Goal: Navigation & Orientation: Understand site structure

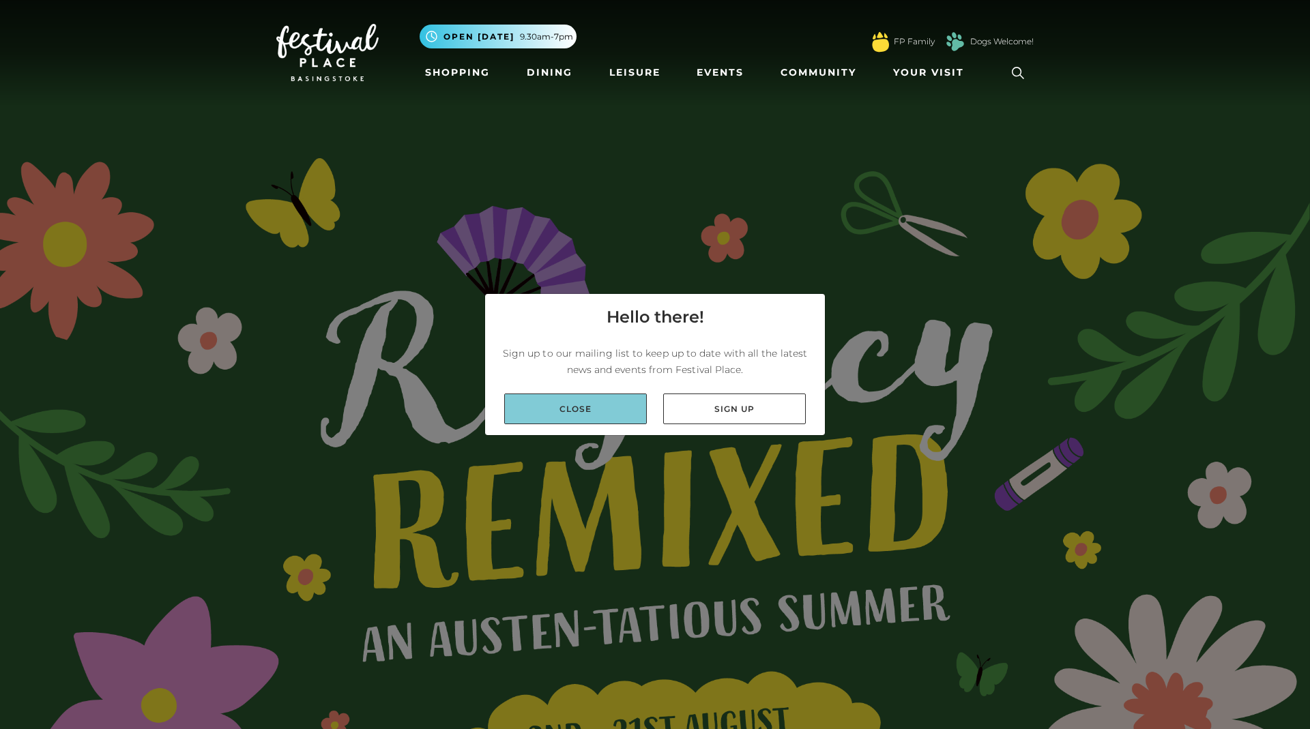
click at [589, 411] on link "Close" at bounding box center [575, 409] width 143 height 31
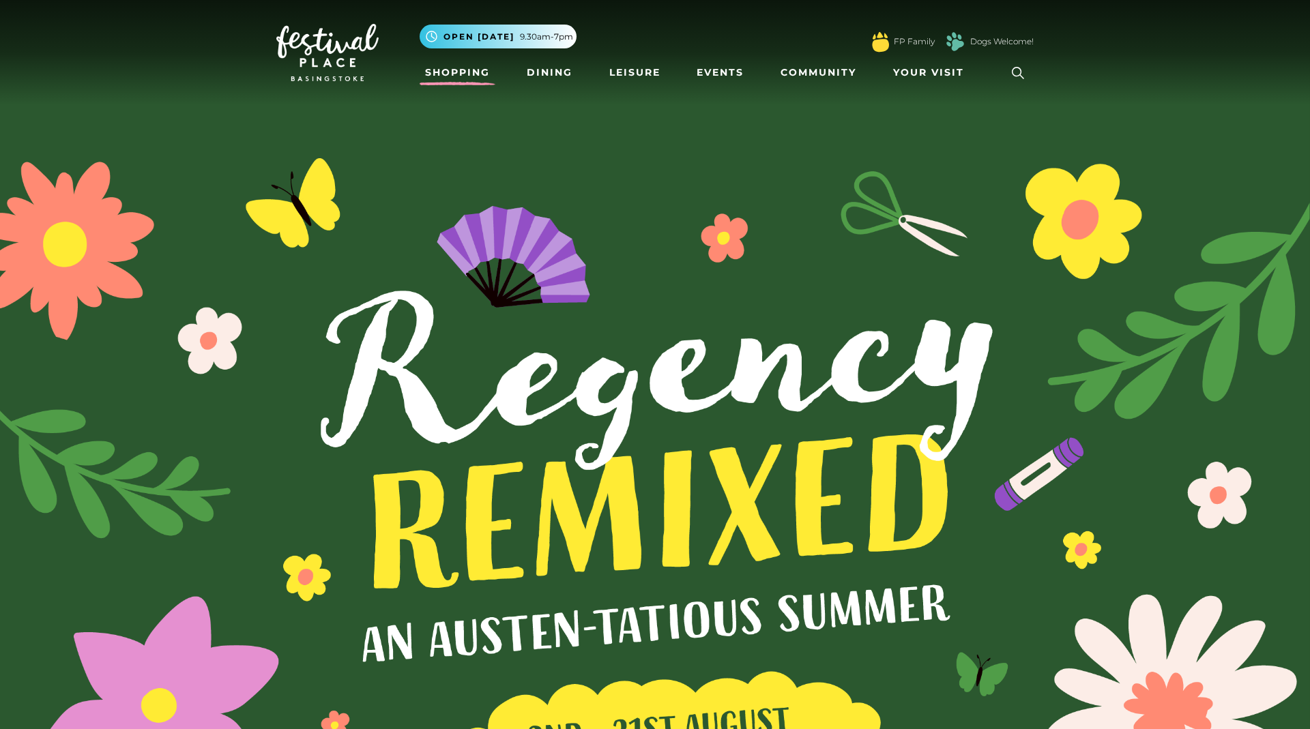
click at [475, 68] on link "Shopping" at bounding box center [457, 72] width 76 height 25
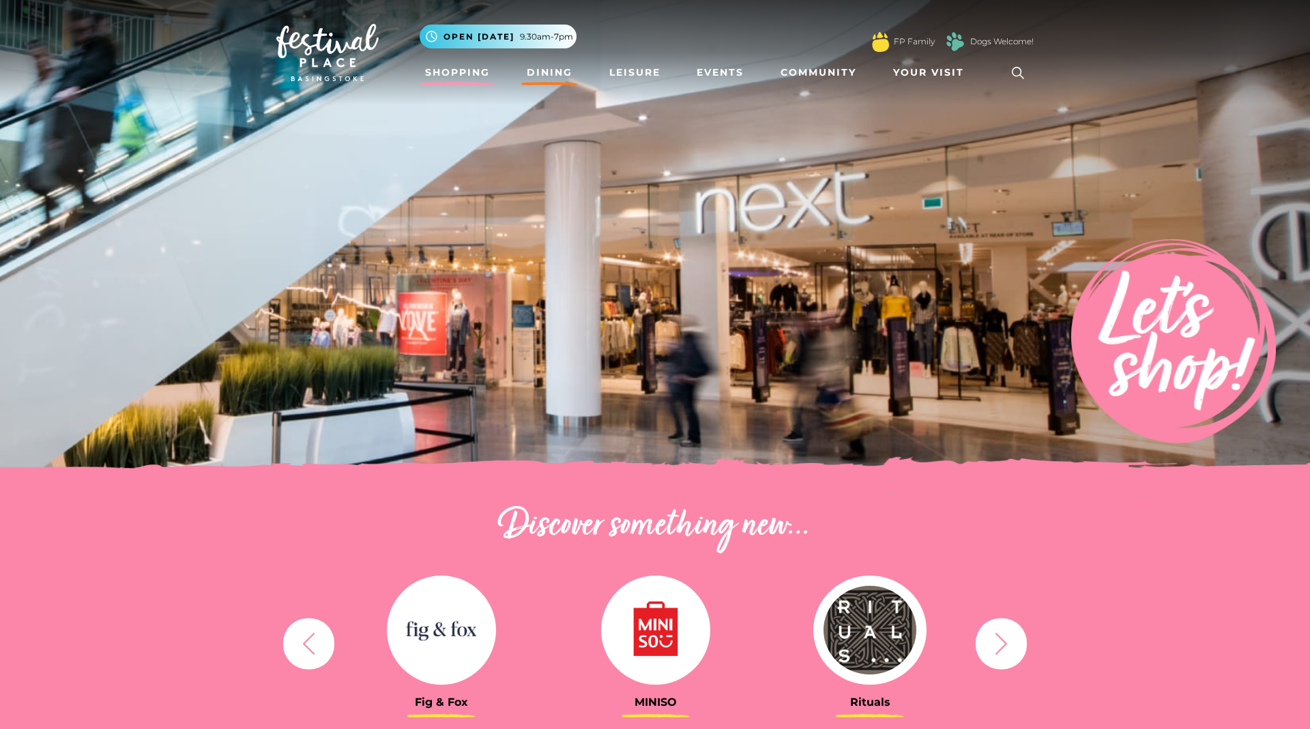
click at [557, 71] on link "Dining" at bounding box center [549, 72] width 57 height 25
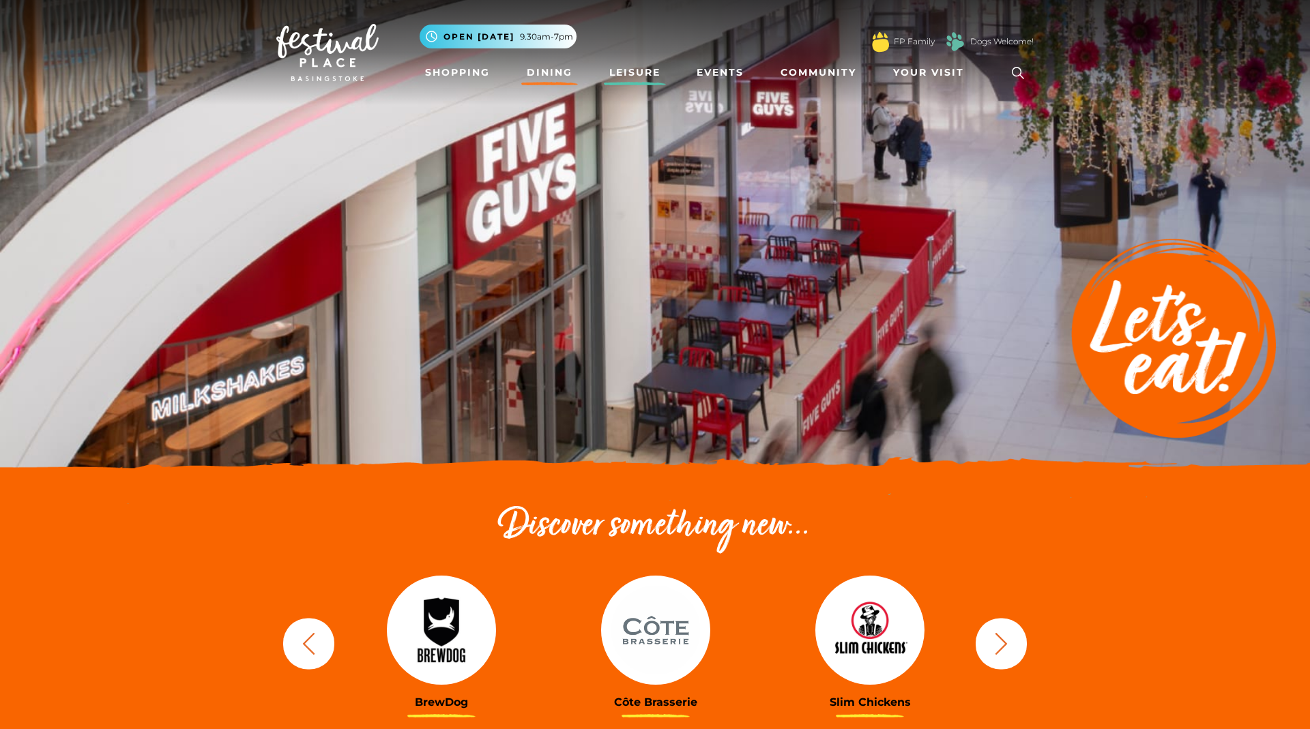
click at [645, 76] on link "Leisure" at bounding box center [635, 72] width 62 height 25
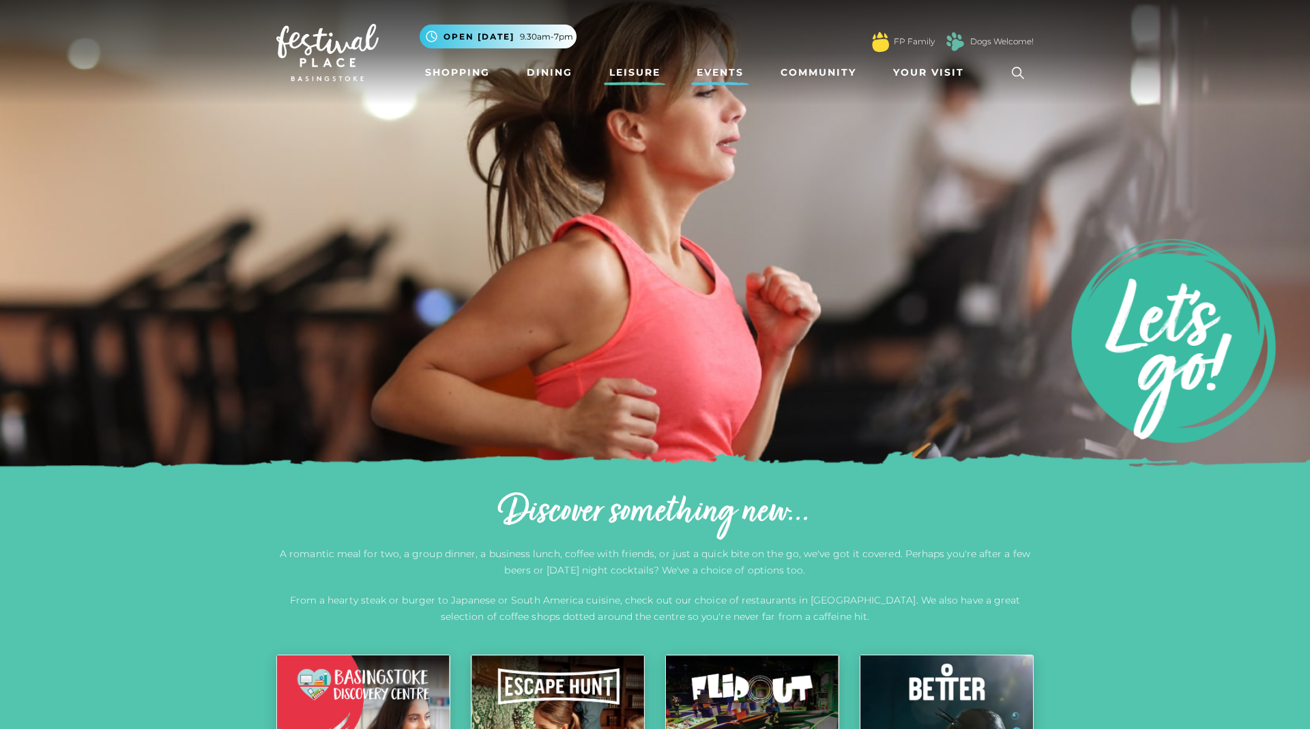
click at [716, 70] on link "Events" at bounding box center [720, 72] width 58 height 25
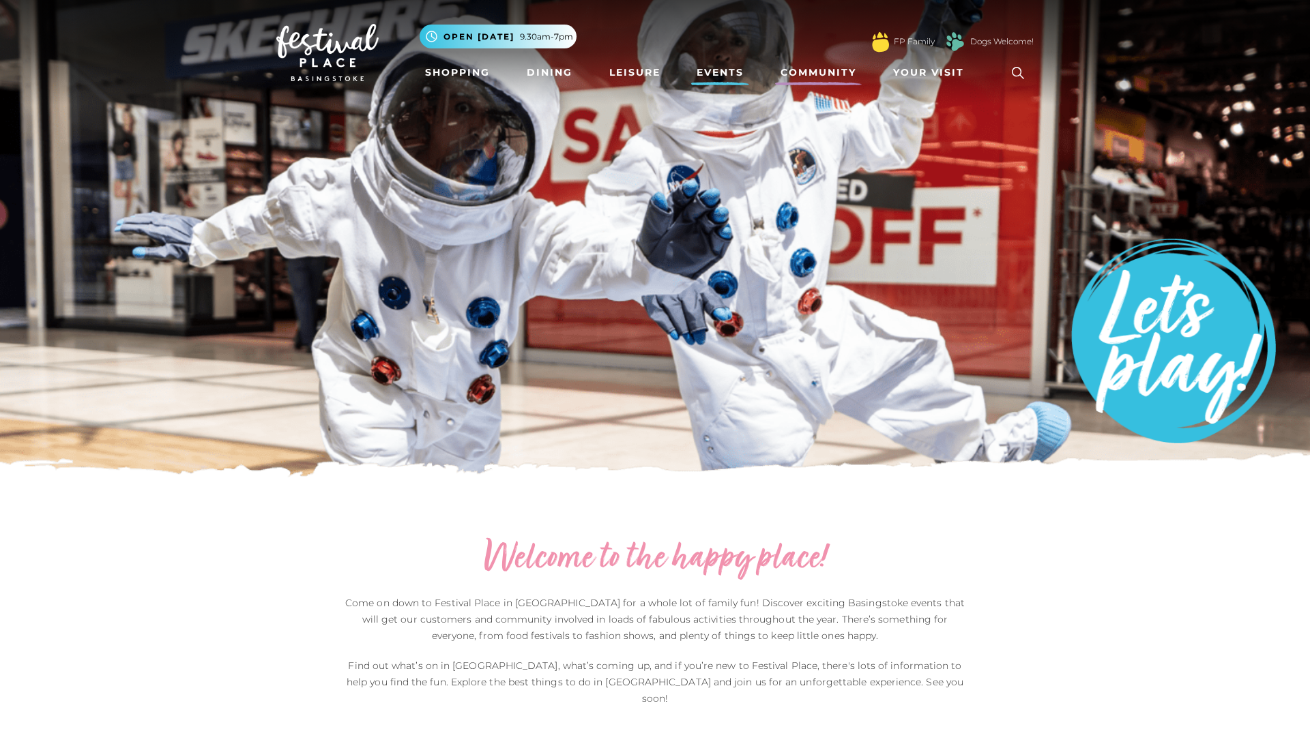
click at [805, 65] on link "Community" at bounding box center [818, 72] width 87 height 25
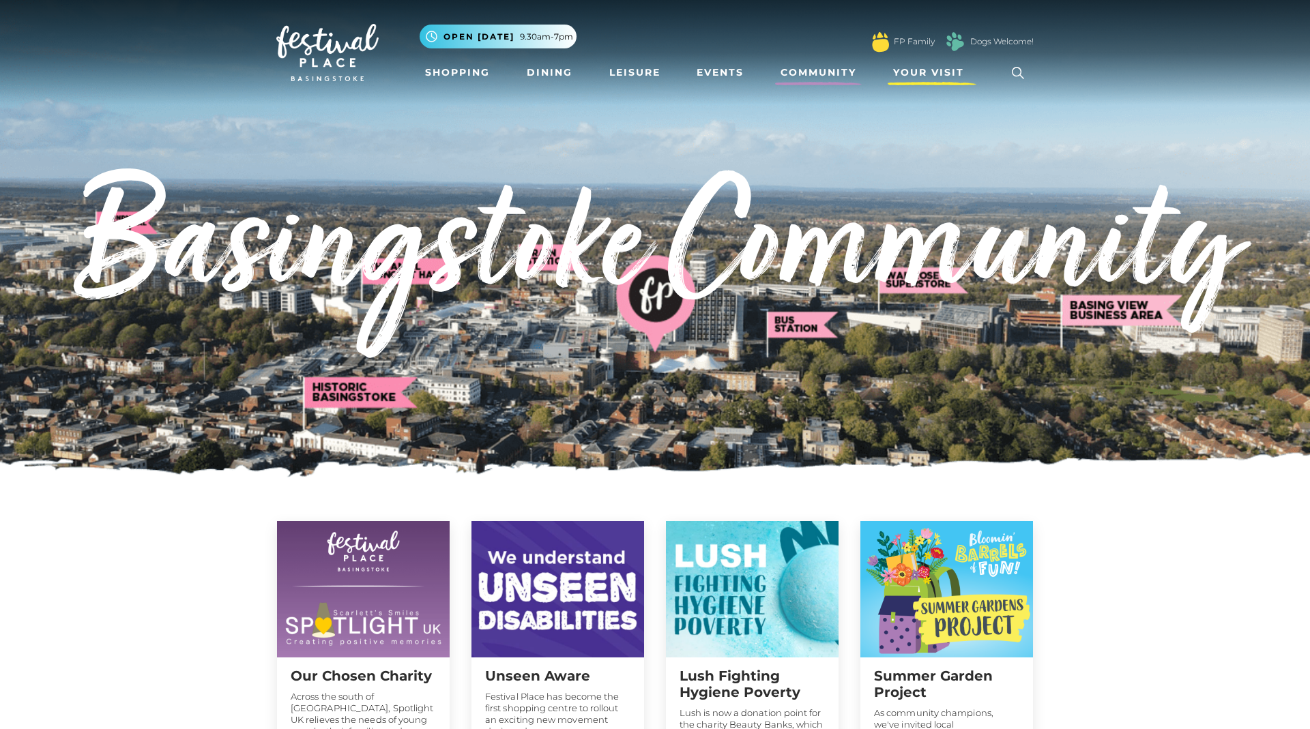
click at [919, 74] on span "Your Visit" at bounding box center [928, 72] width 71 height 14
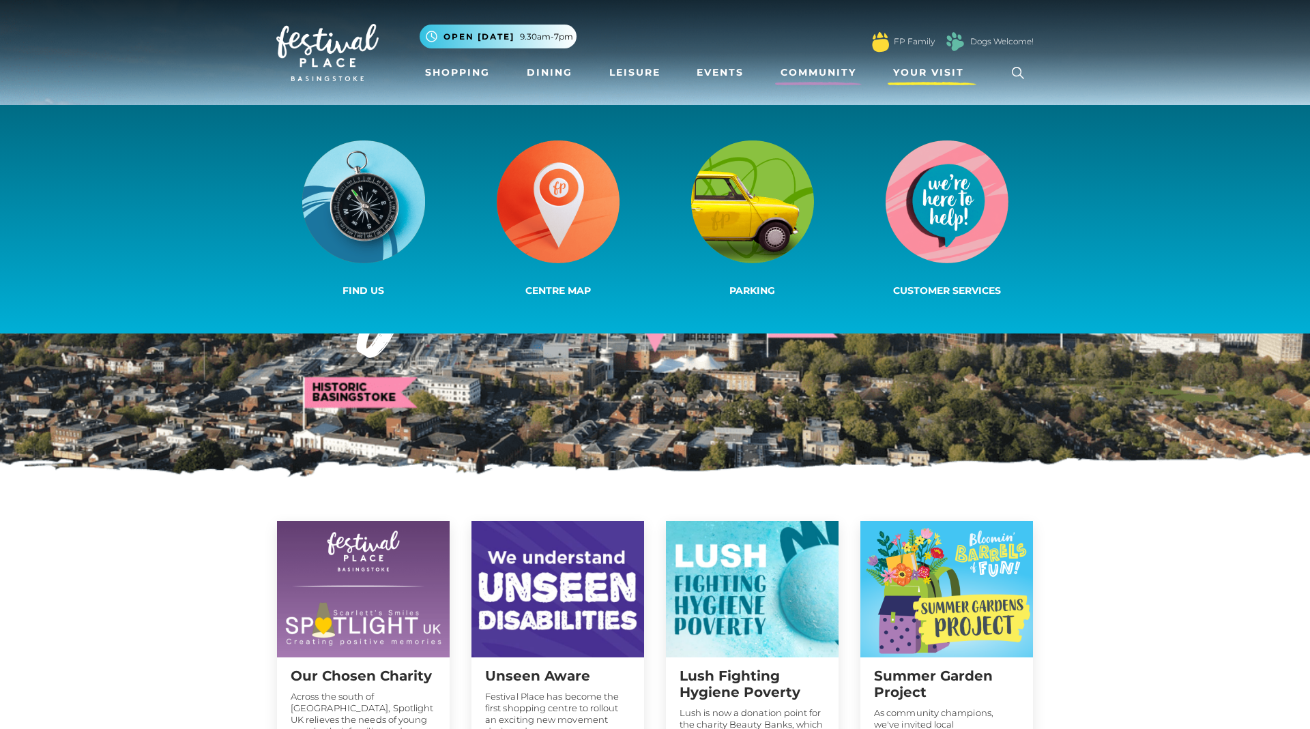
click at [913, 74] on span "Your Visit" at bounding box center [928, 72] width 71 height 14
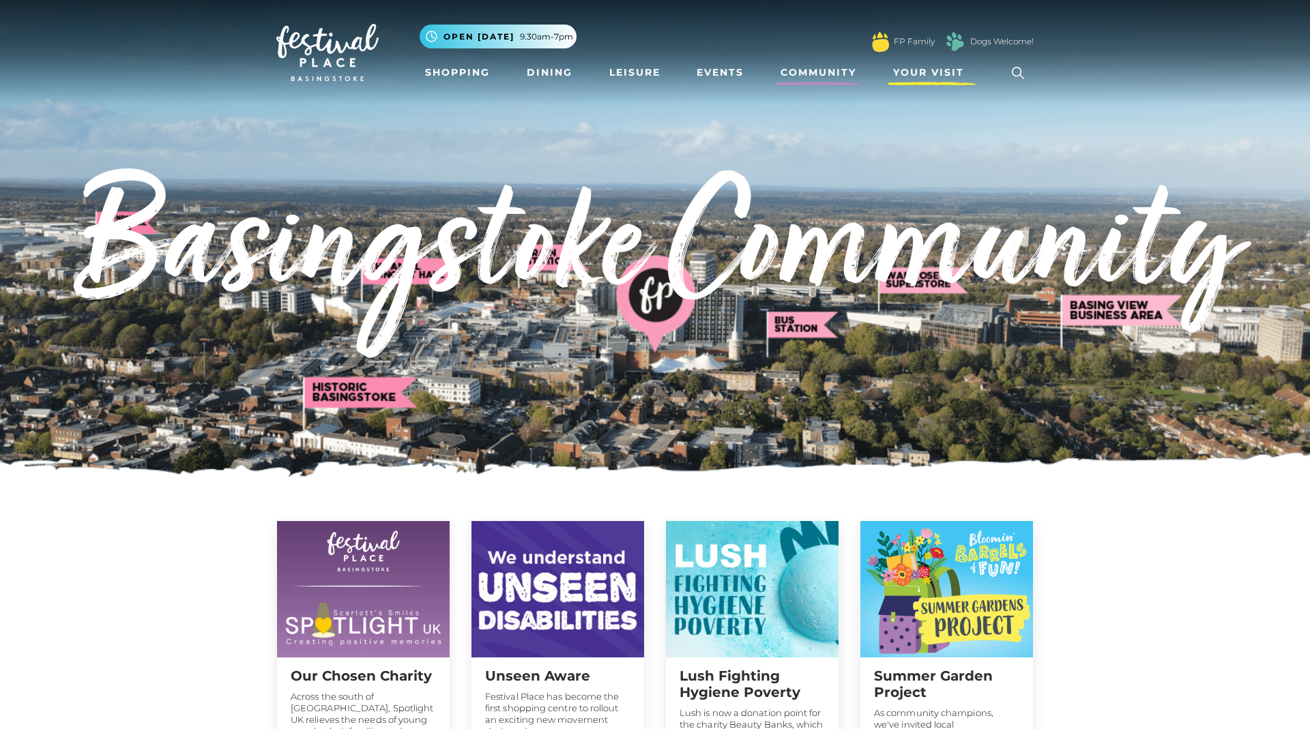
click at [941, 69] on span "Your Visit" at bounding box center [928, 72] width 71 height 14
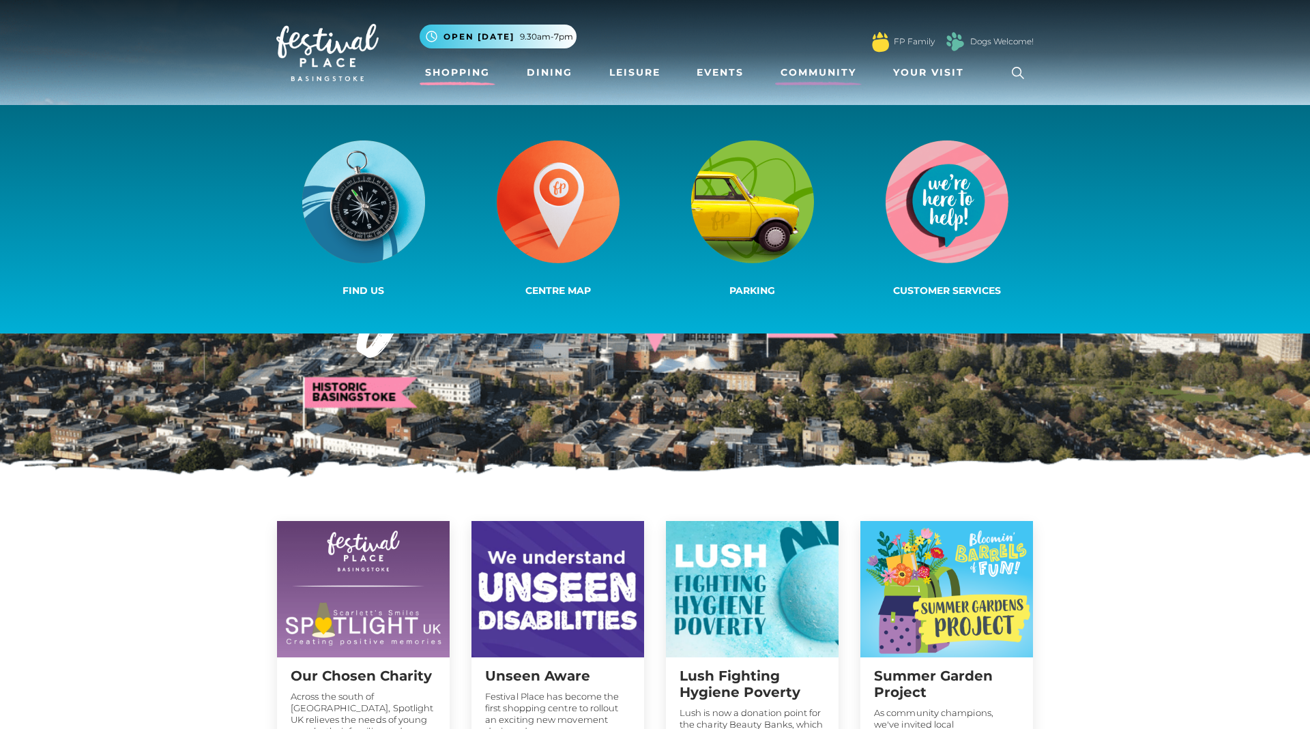
click at [455, 70] on link "Shopping" at bounding box center [457, 72] width 76 height 25
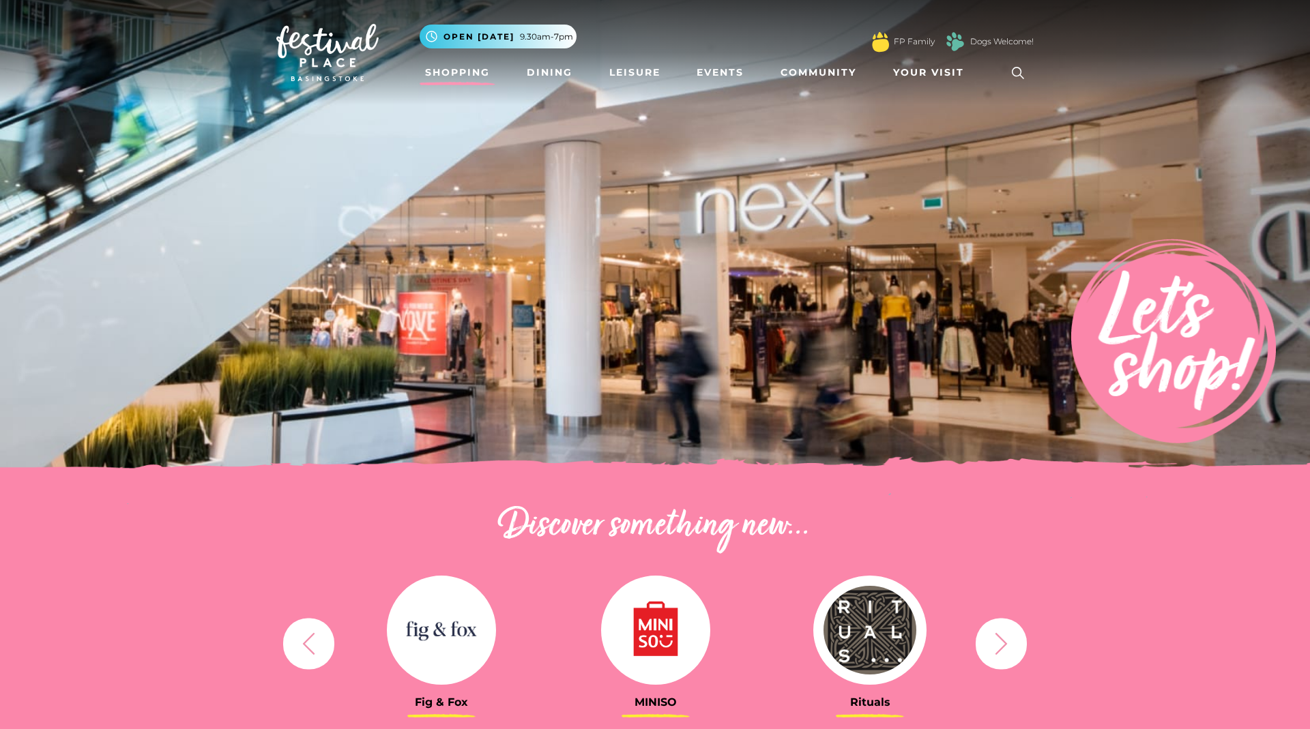
click at [321, 66] on img at bounding box center [327, 52] width 102 height 57
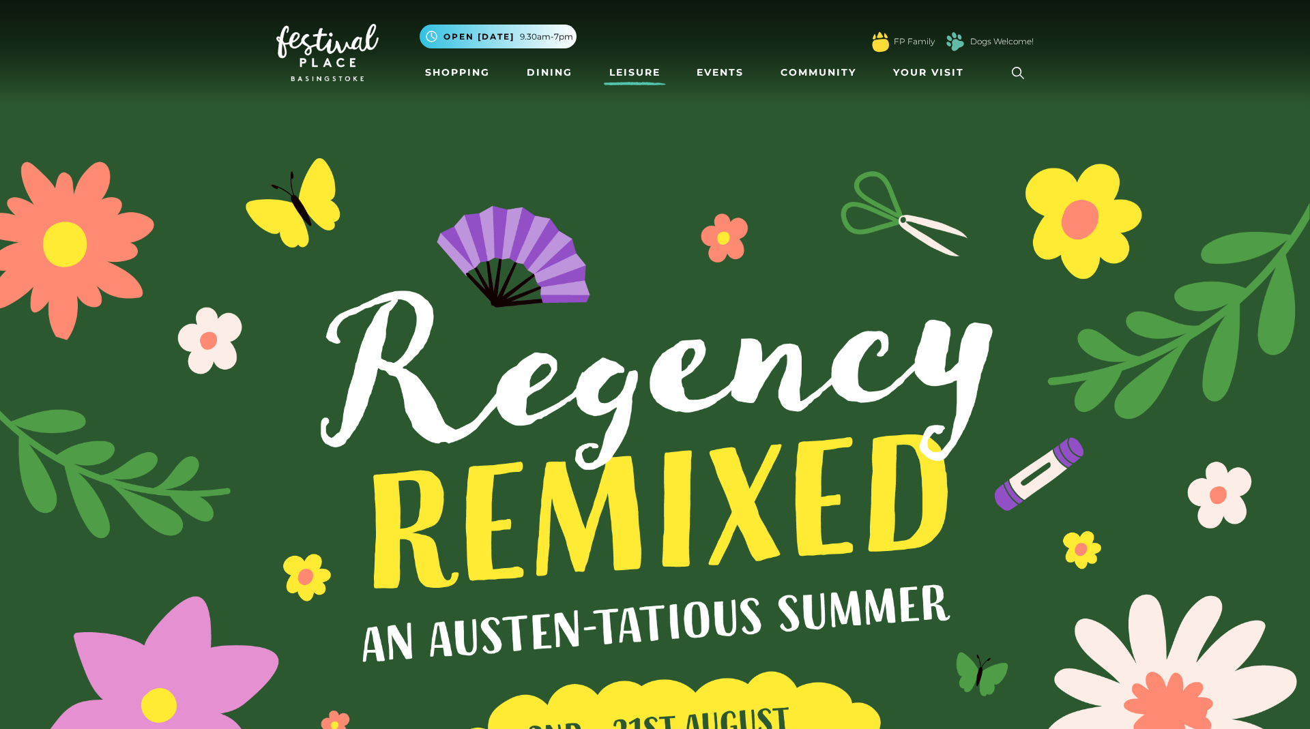
click at [641, 70] on link "Leisure" at bounding box center [635, 72] width 62 height 25
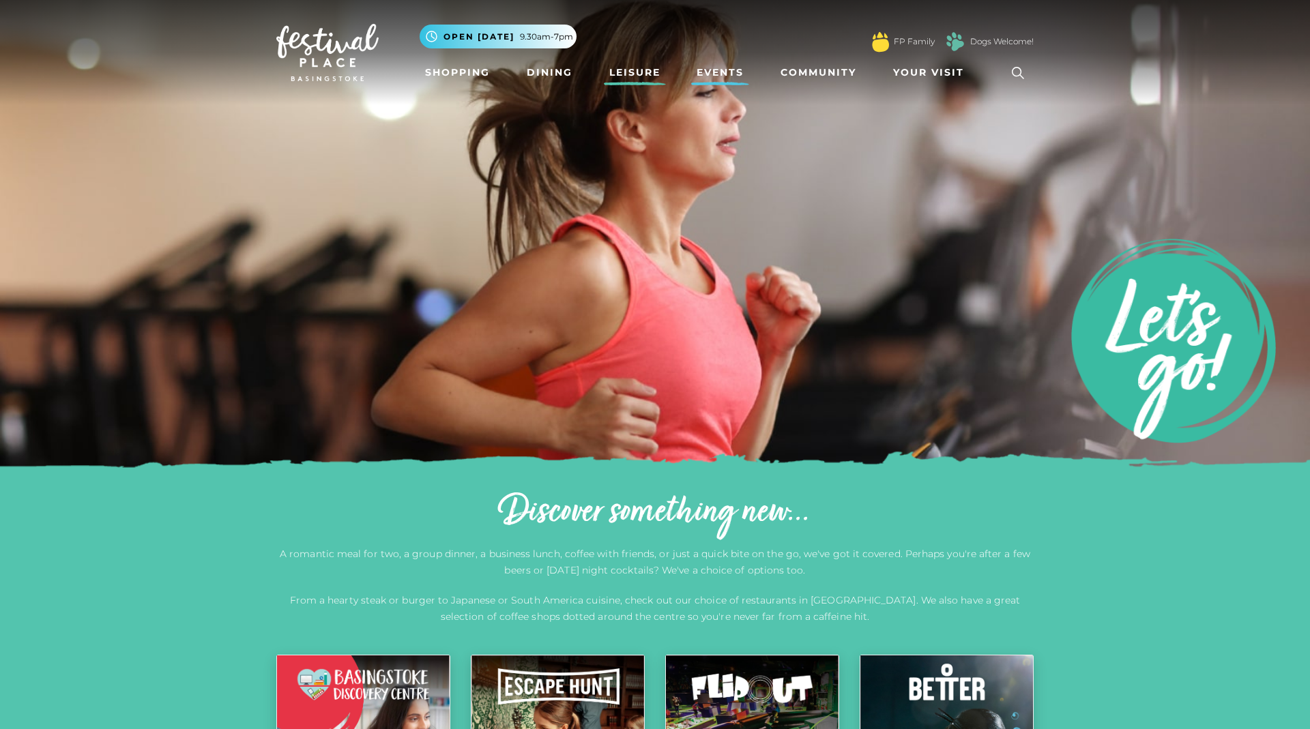
click at [713, 70] on link "Events" at bounding box center [720, 72] width 58 height 25
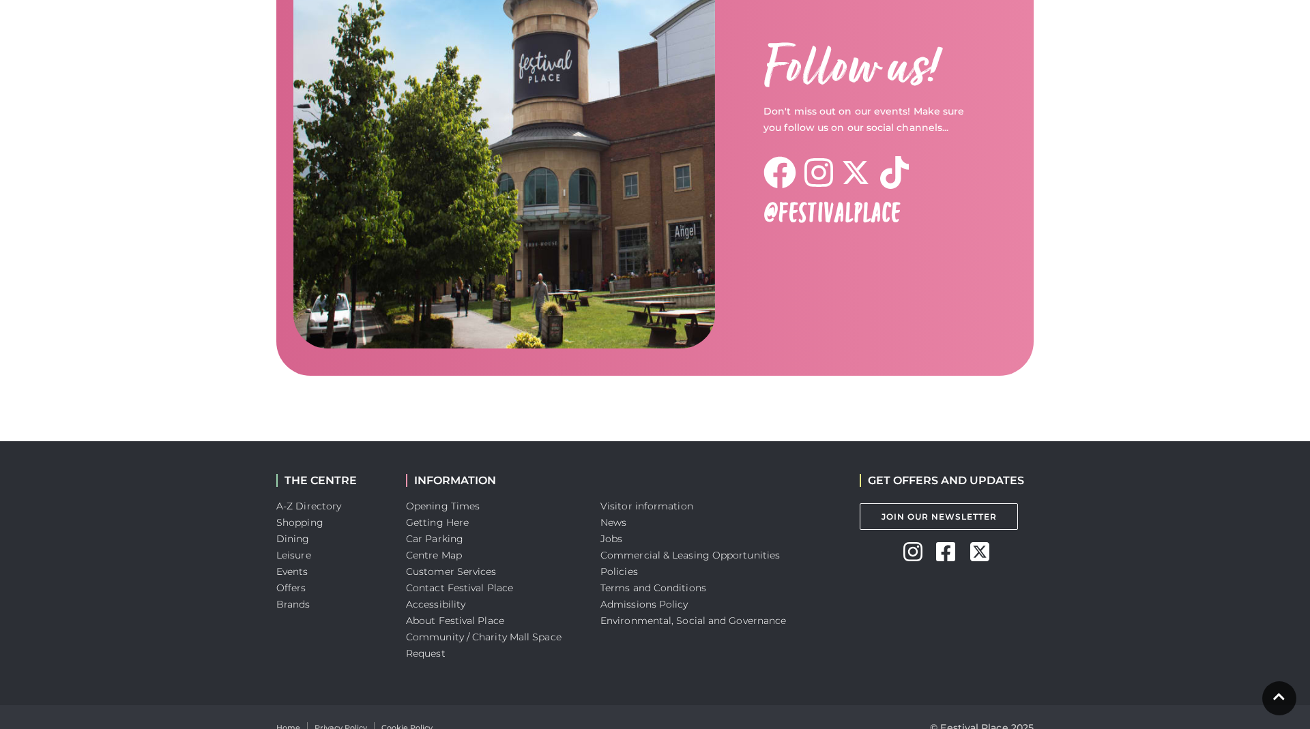
scroll to position [2067, 0]
click at [459, 615] on link "About Festival Place" at bounding box center [455, 621] width 98 height 12
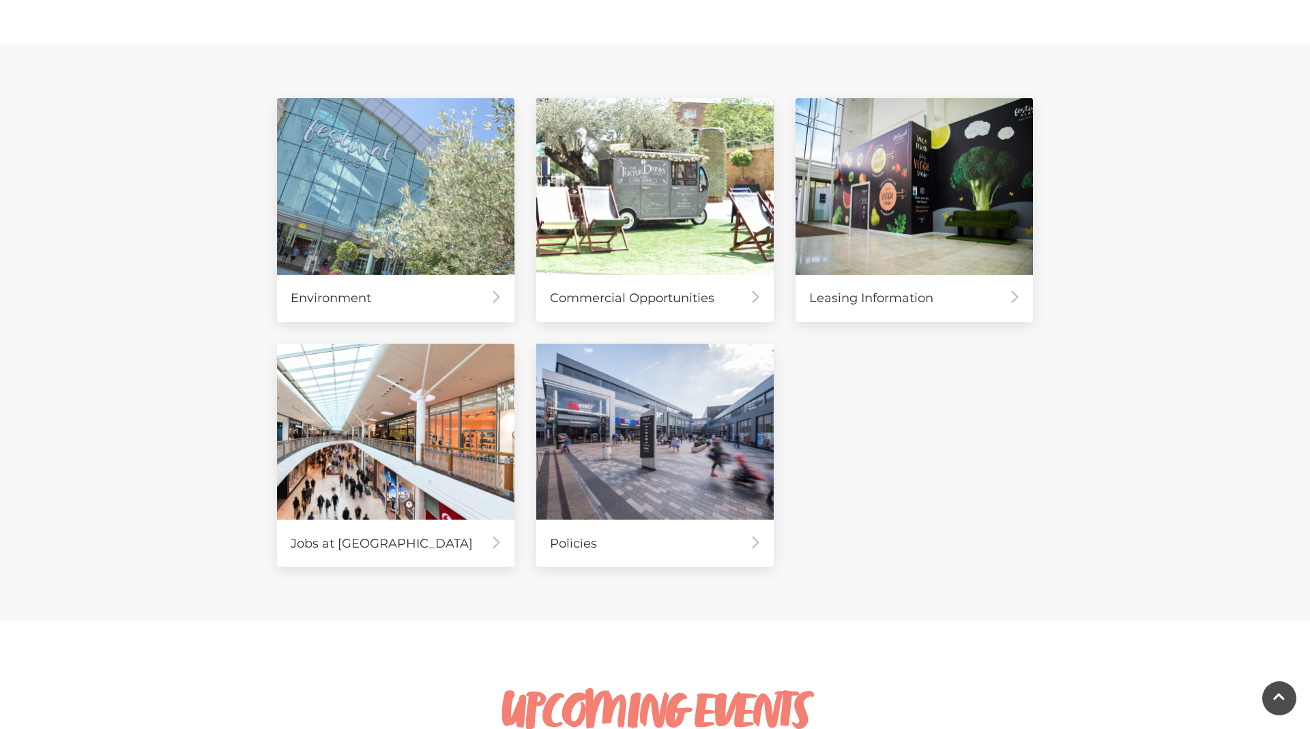
scroll to position [567, 0]
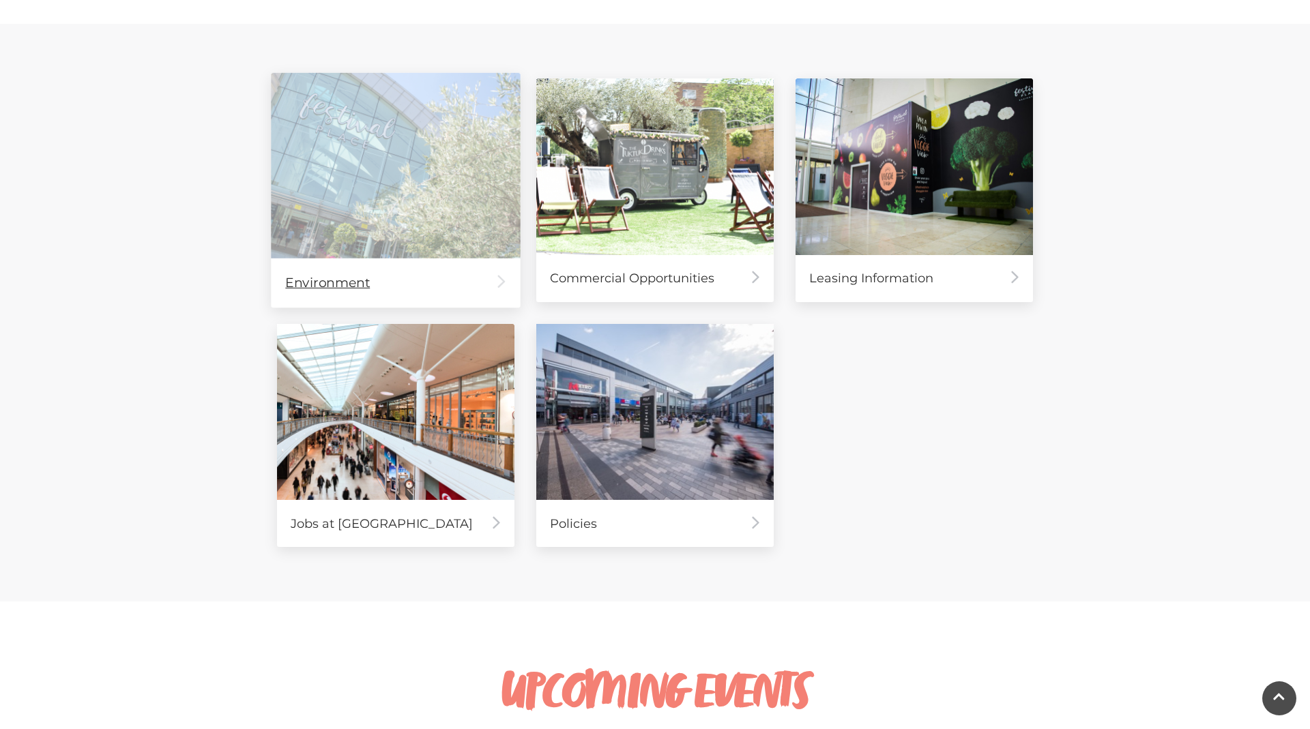
click at [498, 279] on img at bounding box center [502, 283] width 10 height 16
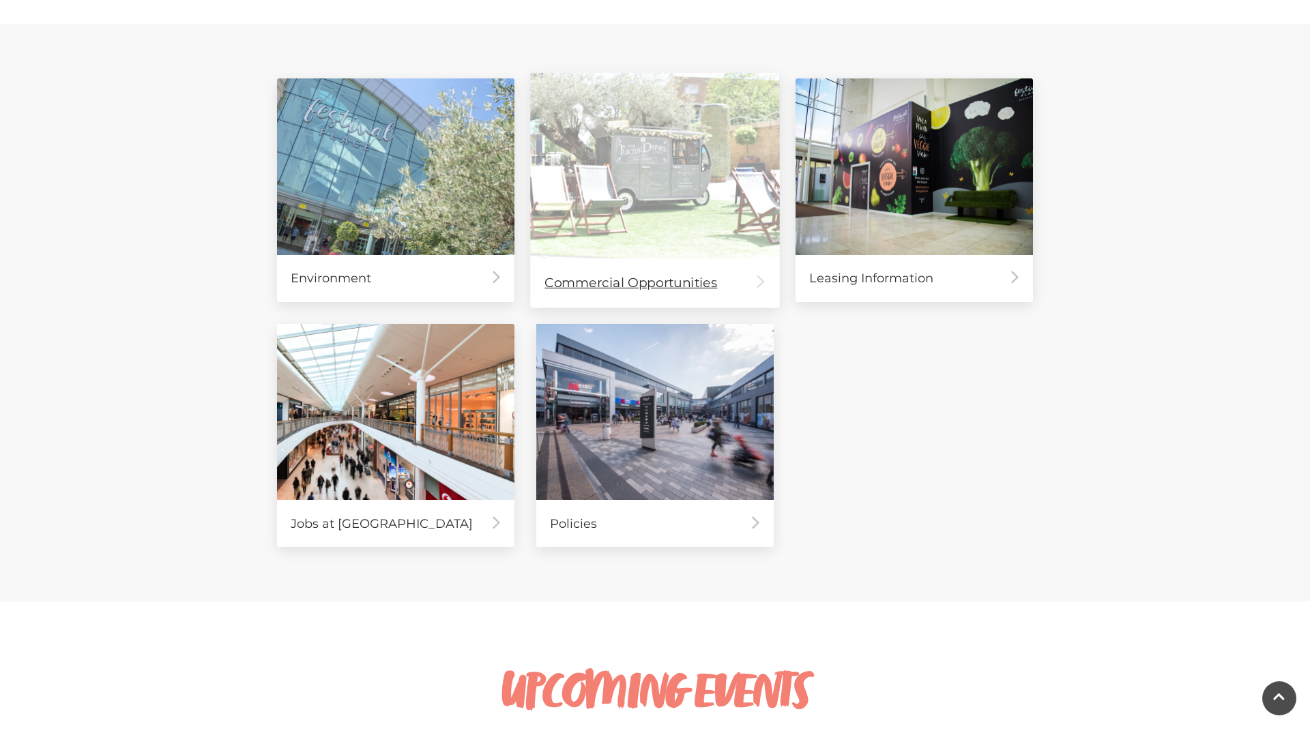
click at [664, 213] on img at bounding box center [654, 165] width 249 height 185
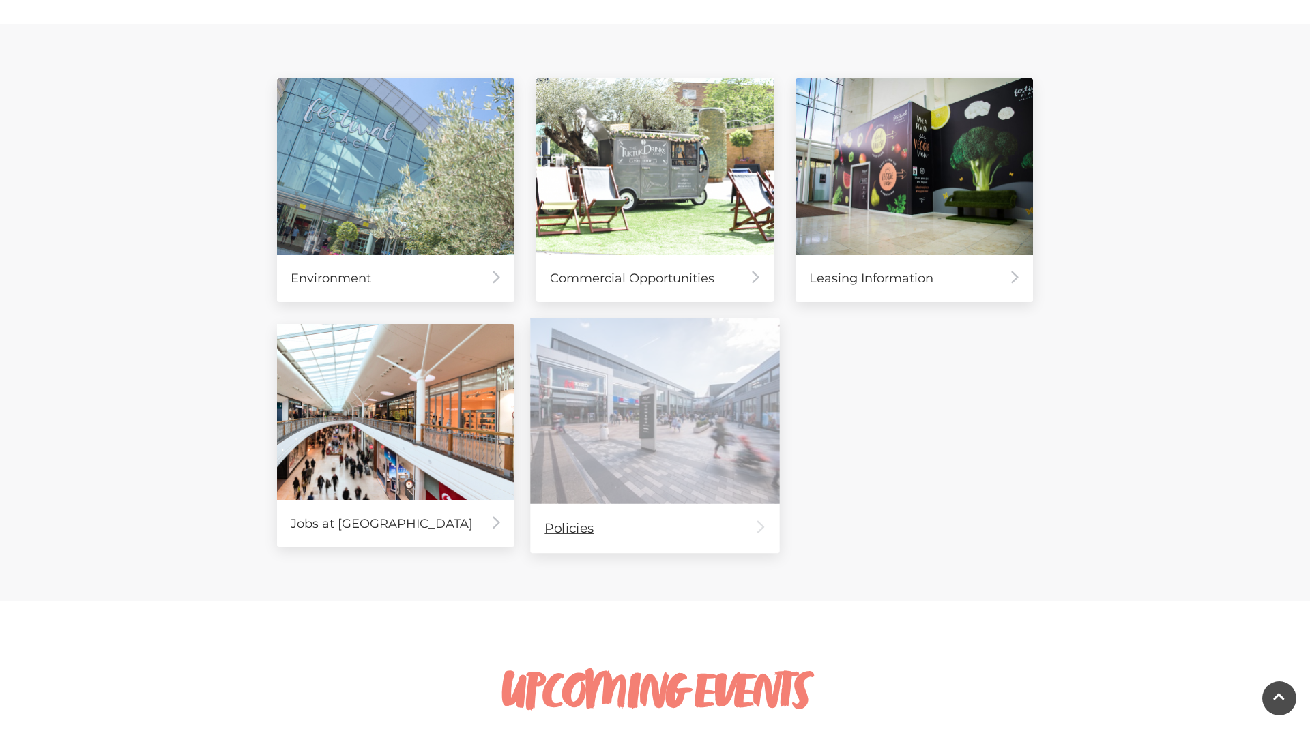
click at [582, 528] on div "Policies" at bounding box center [654, 527] width 249 height 49
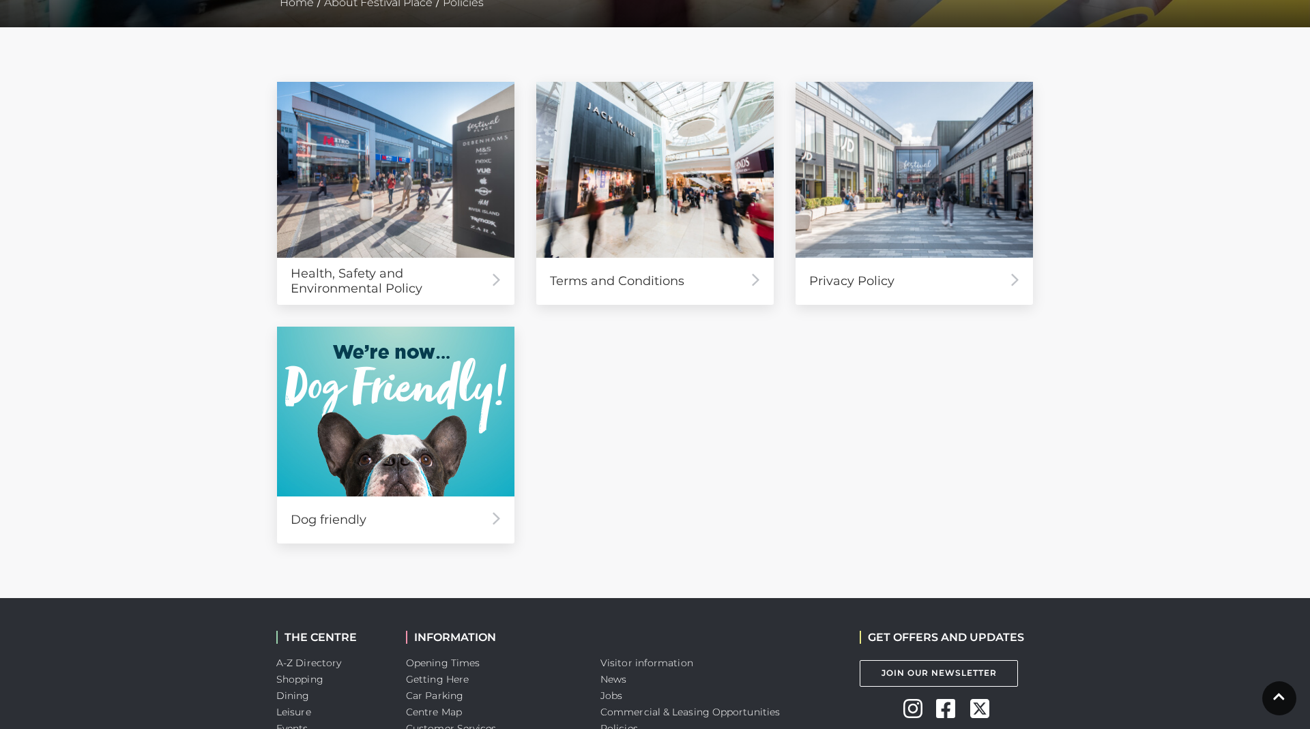
scroll to position [320, 0]
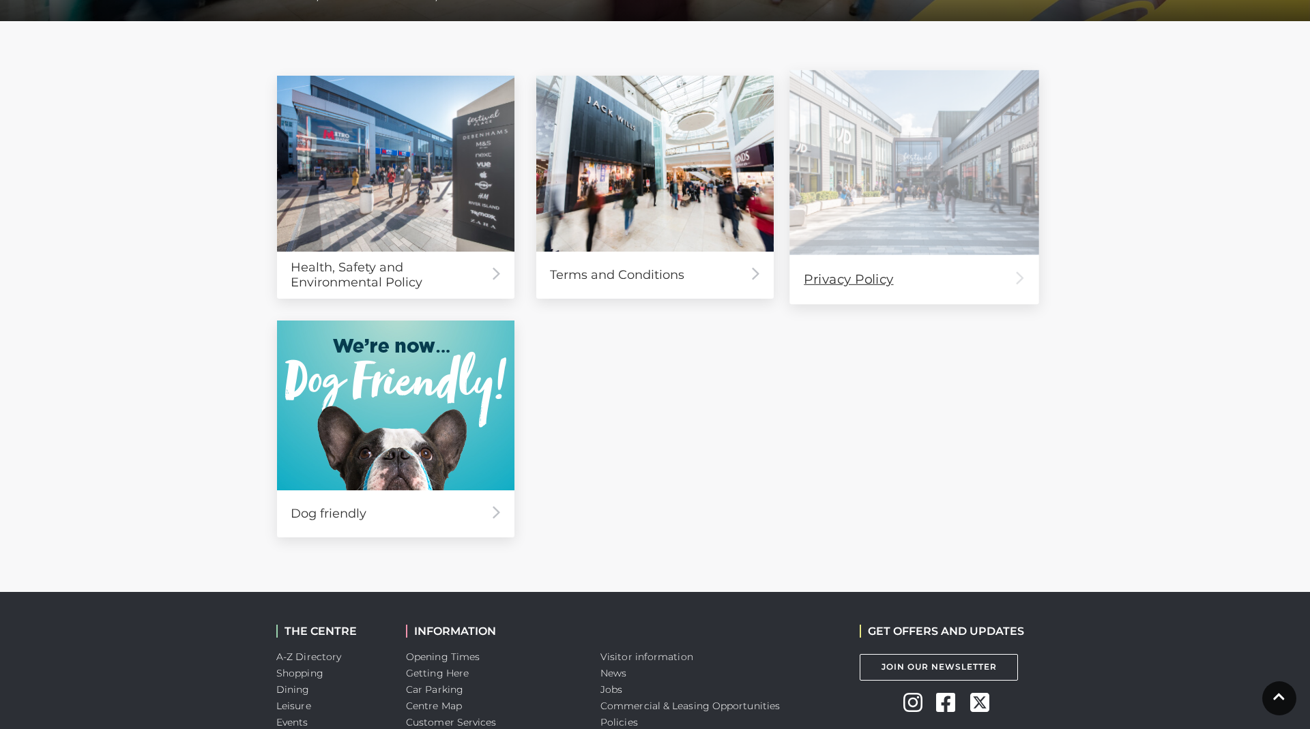
click at [902, 169] on img at bounding box center [913, 162] width 249 height 184
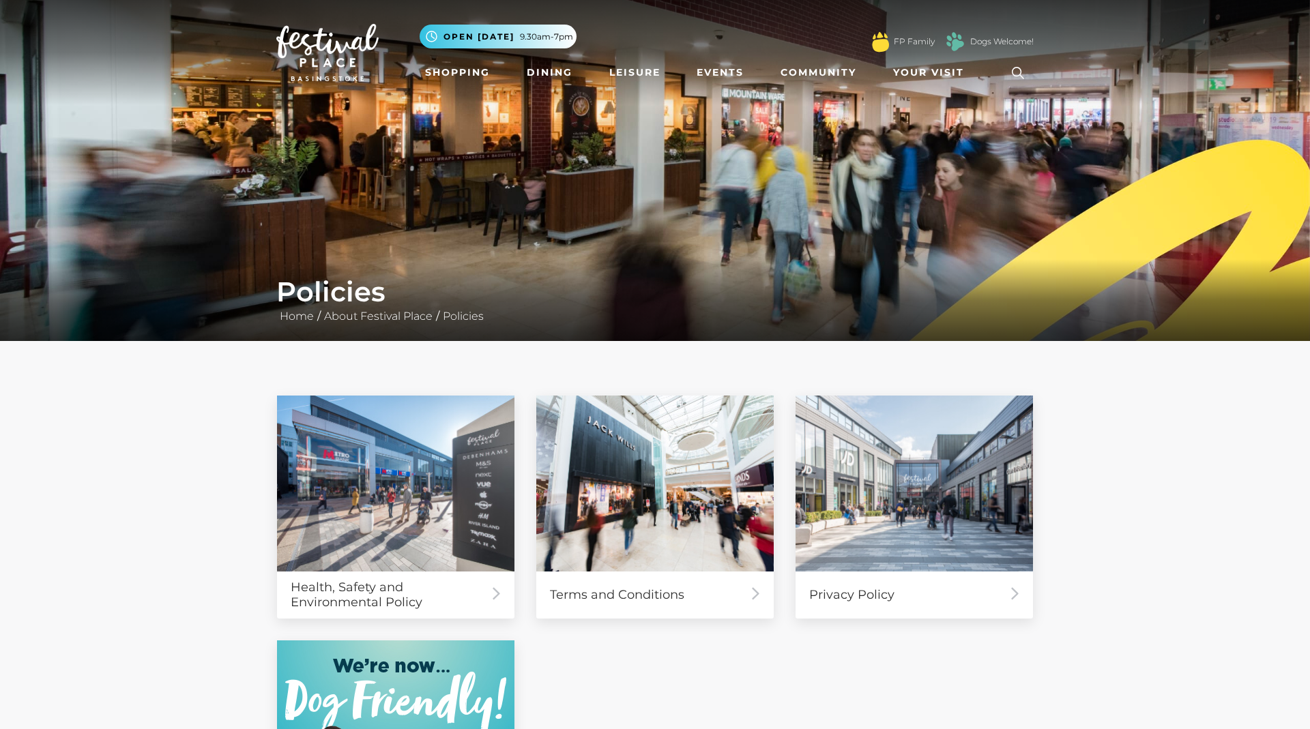
scroll to position [0, 0]
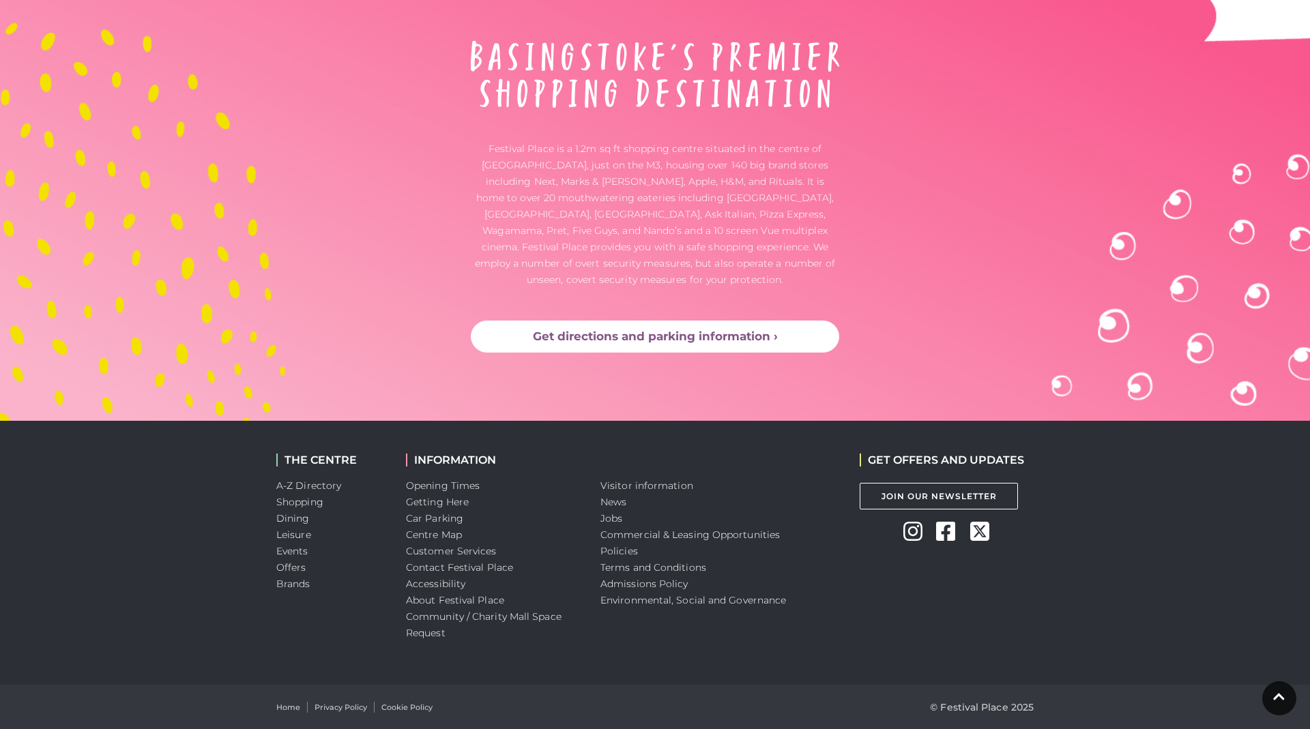
scroll to position [4477, 0]
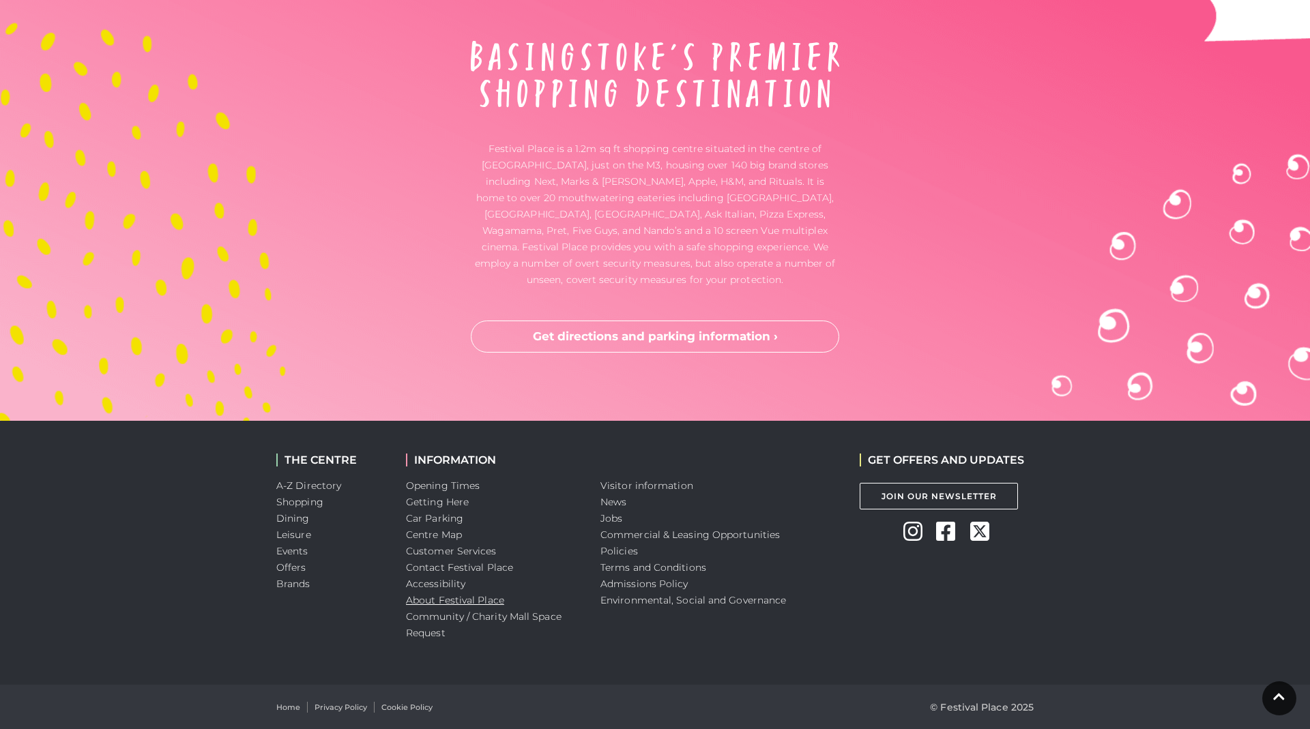
click at [459, 597] on link "About Festival Place" at bounding box center [455, 600] width 98 height 12
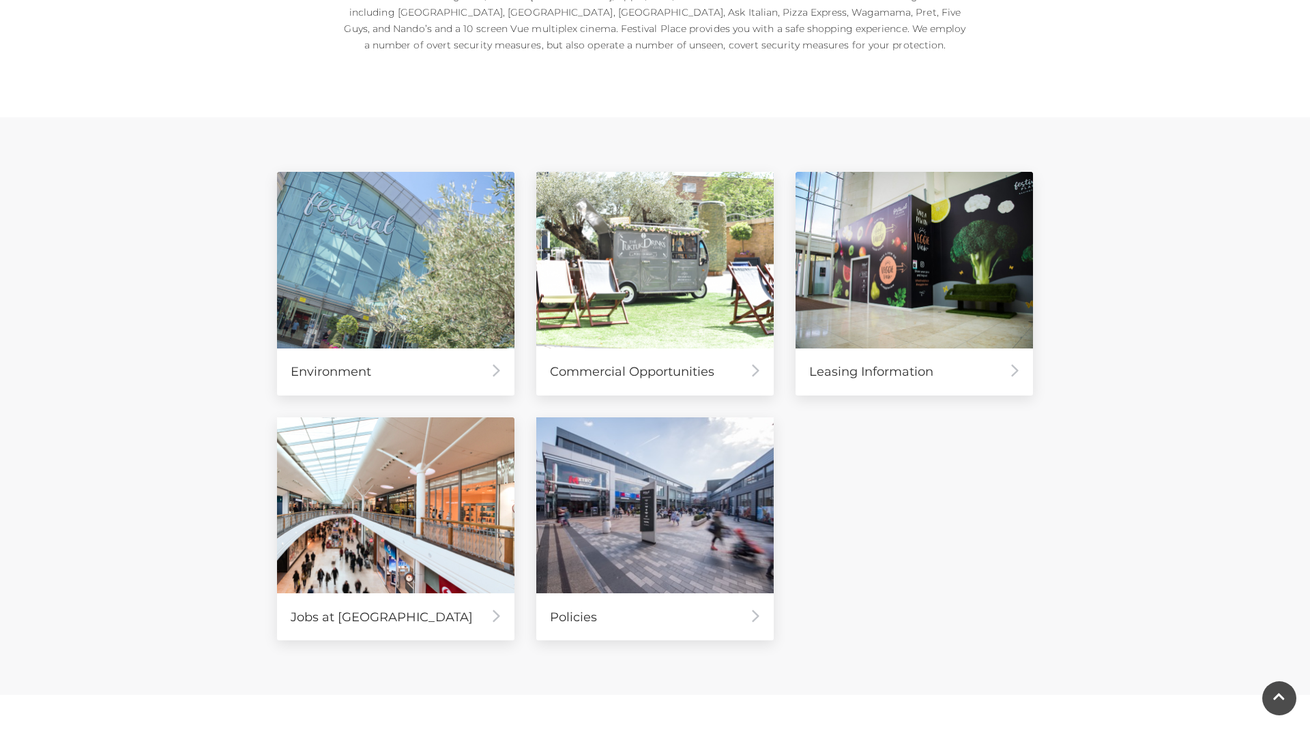
scroll to position [484, 0]
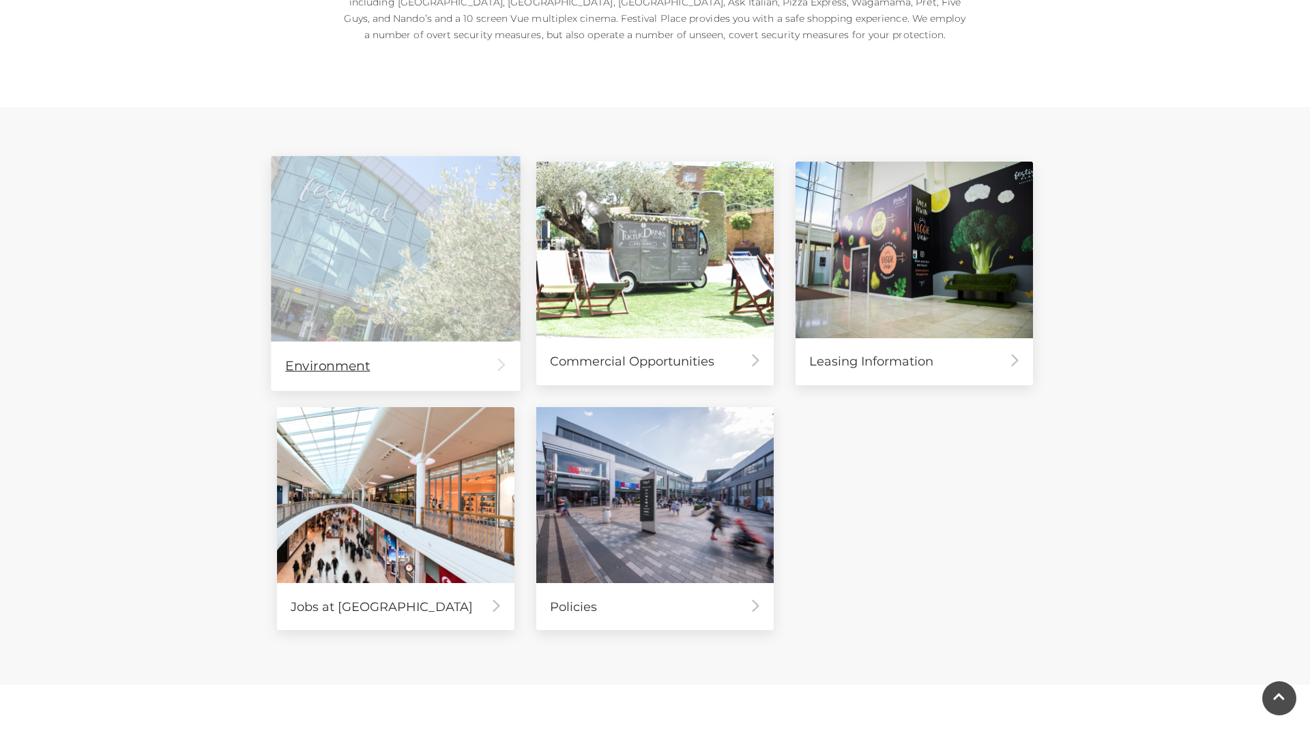
click at [328, 368] on div "Environment" at bounding box center [395, 365] width 249 height 49
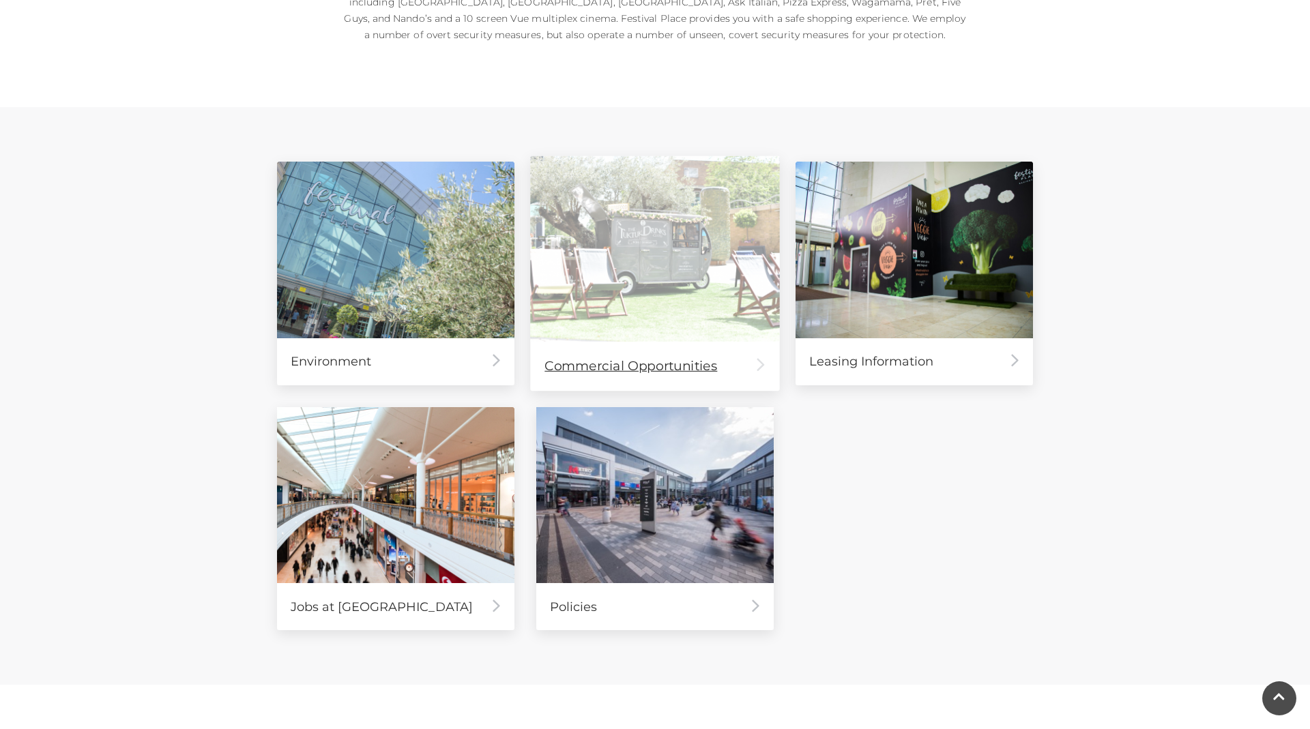
click at [632, 369] on div "Commercial Opportunities" at bounding box center [654, 365] width 249 height 49
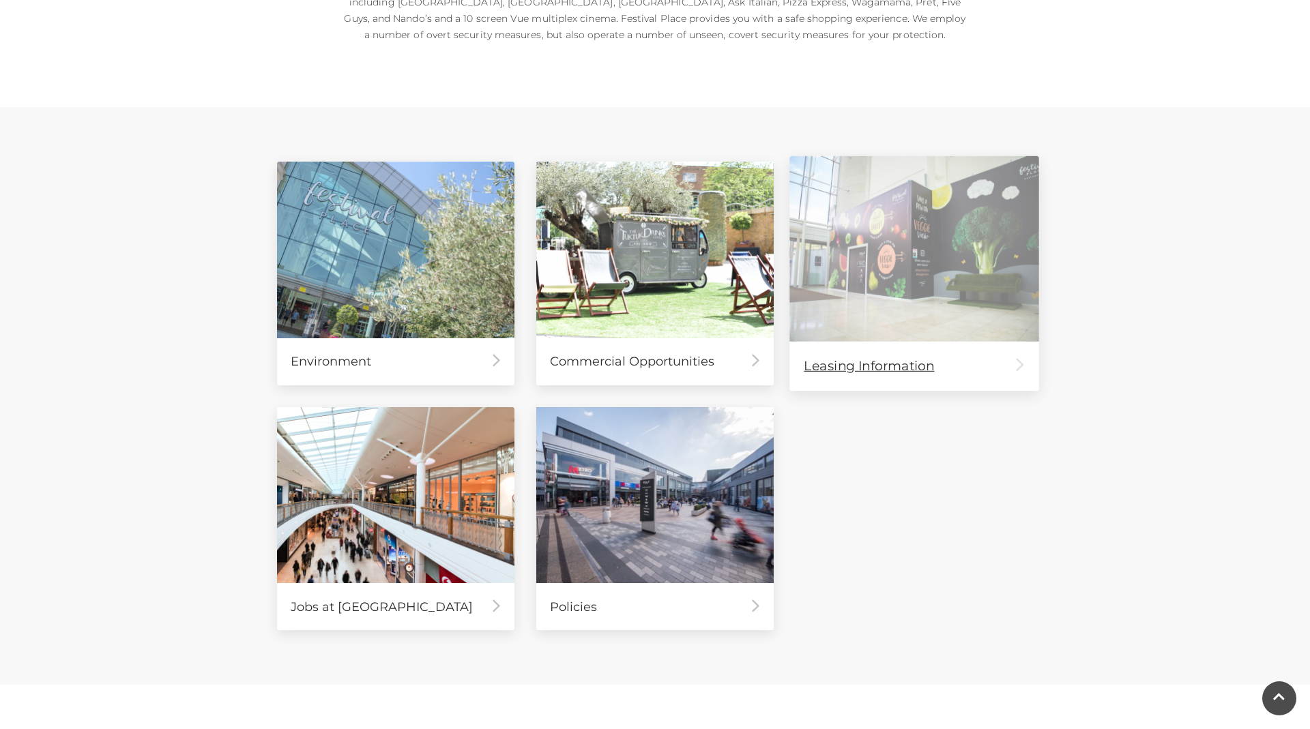
click at [863, 366] on div "Leasing Information" at bounding box center [913, 365] width 249 height 49
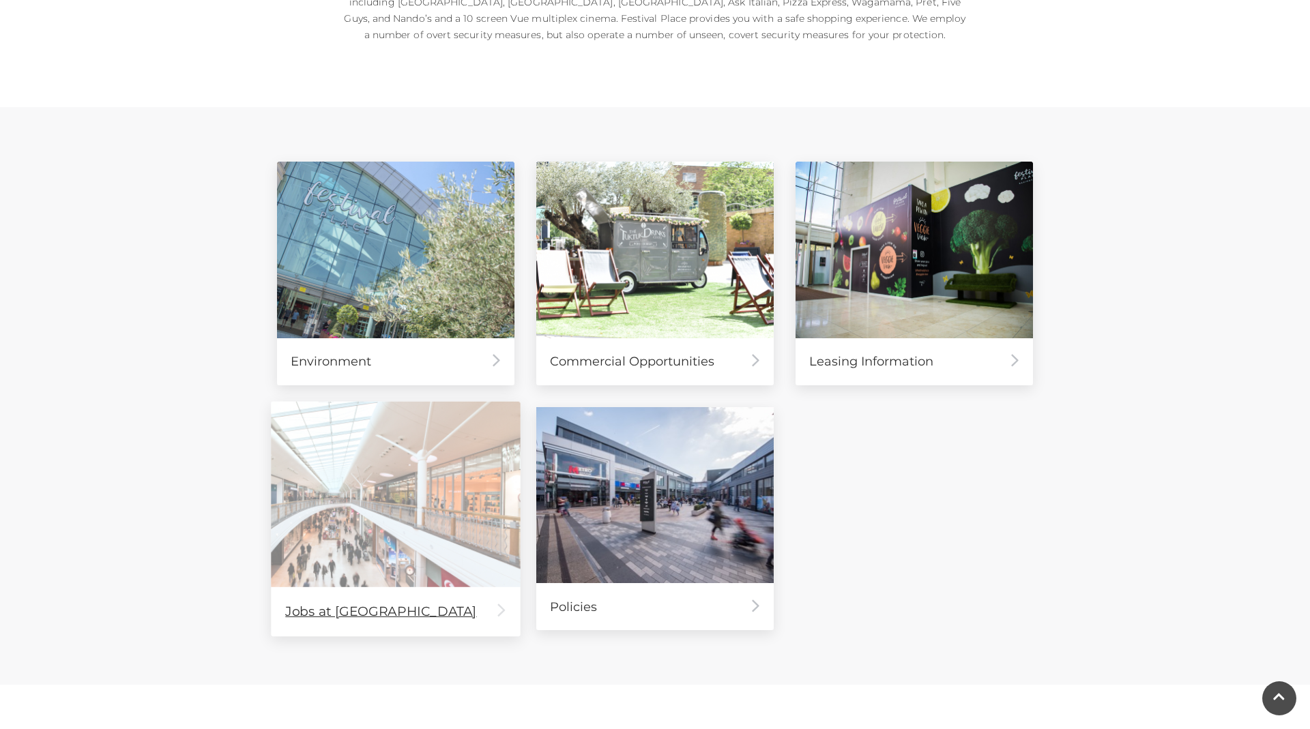
click at [428, 439] on img at bounding box center [395, 493] width 249 height 185
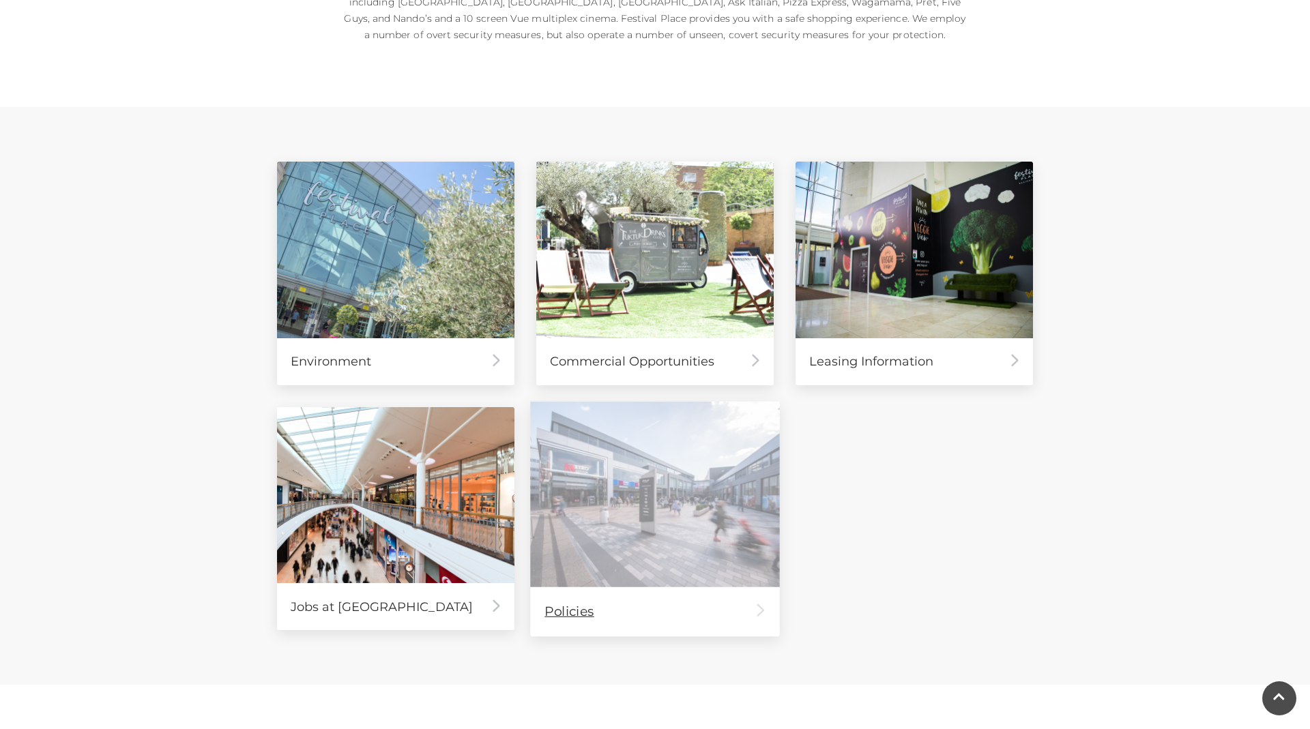
click at [662, 475] on img at bounding box center [654, 493] width 249 height 185
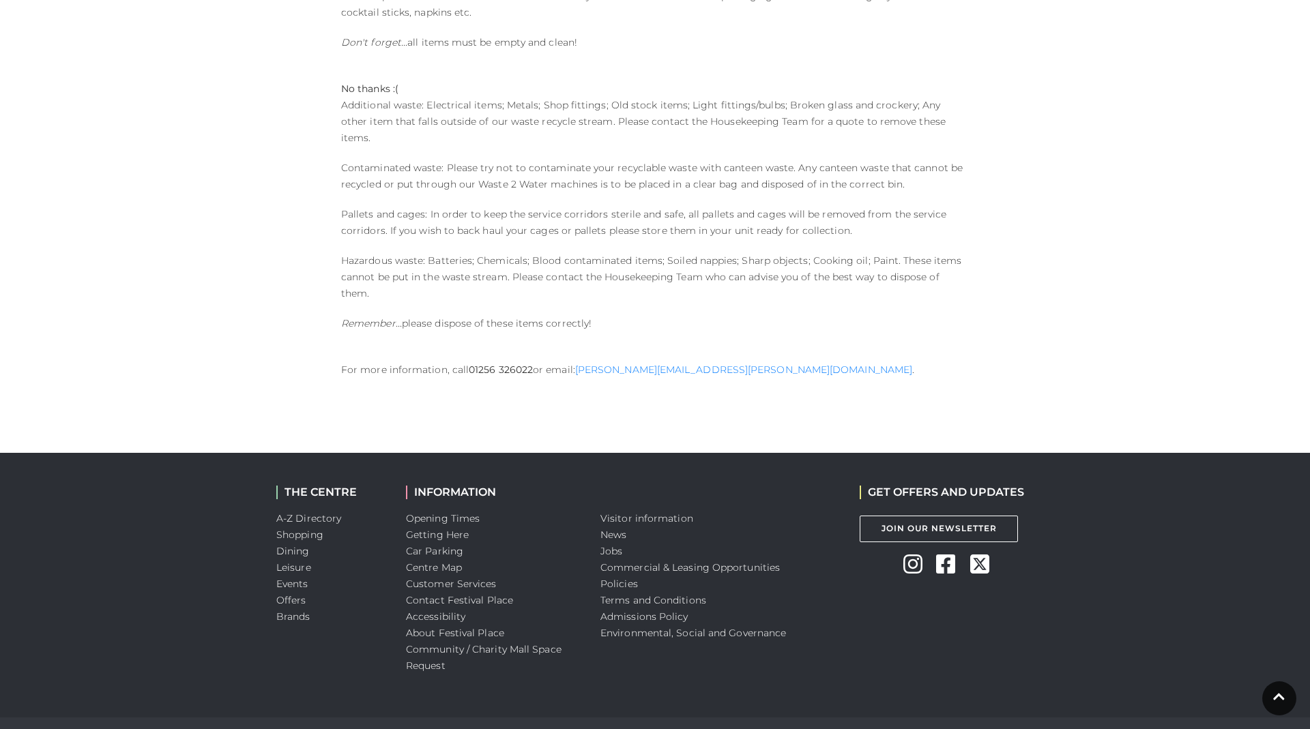
scroll to position [1594, 0]
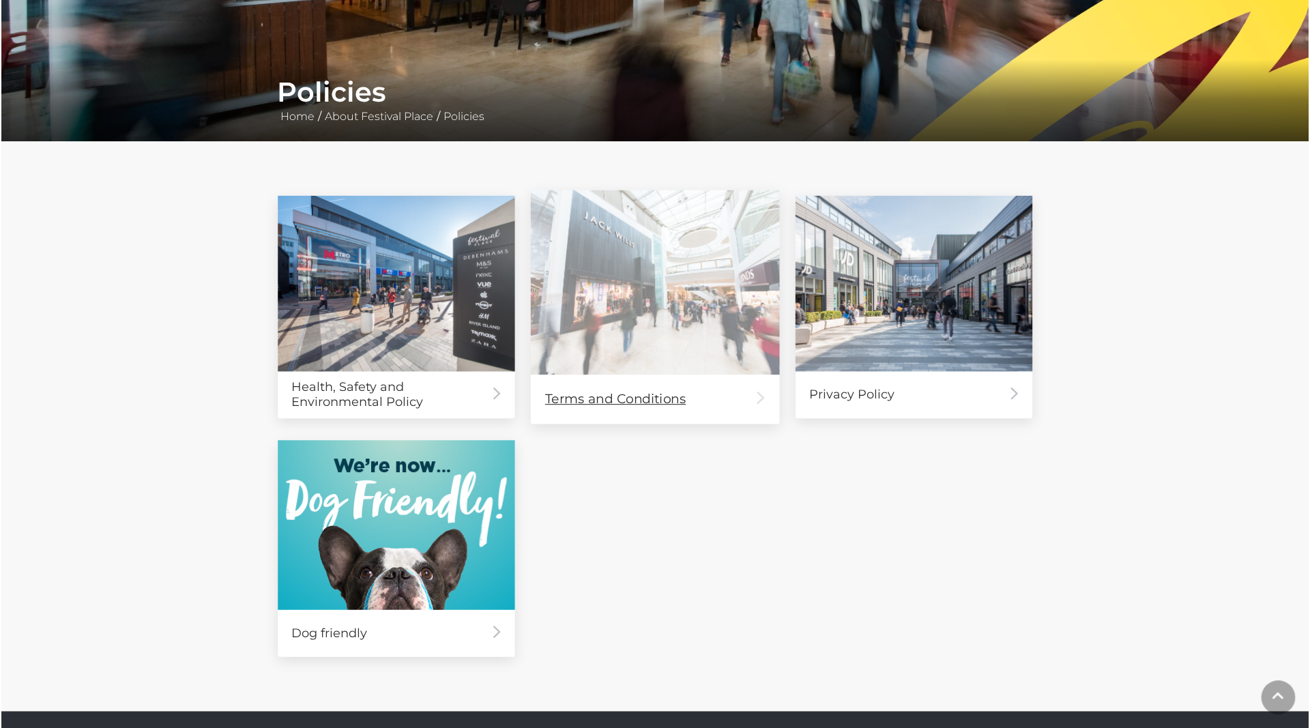
scroll to position [241, 0]
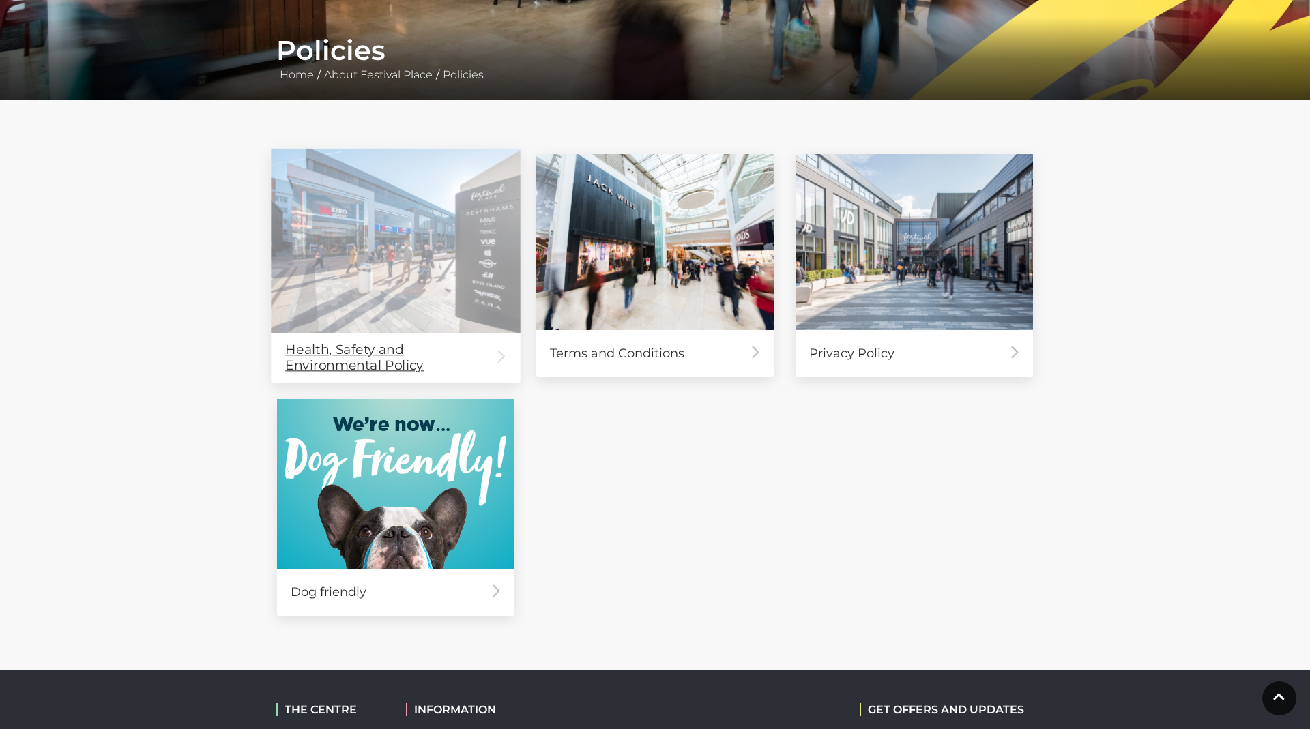
click at [387, 364] on div "Health, Safety and Environmental Policy" at bounding box center [395, 357] width 249 height 49
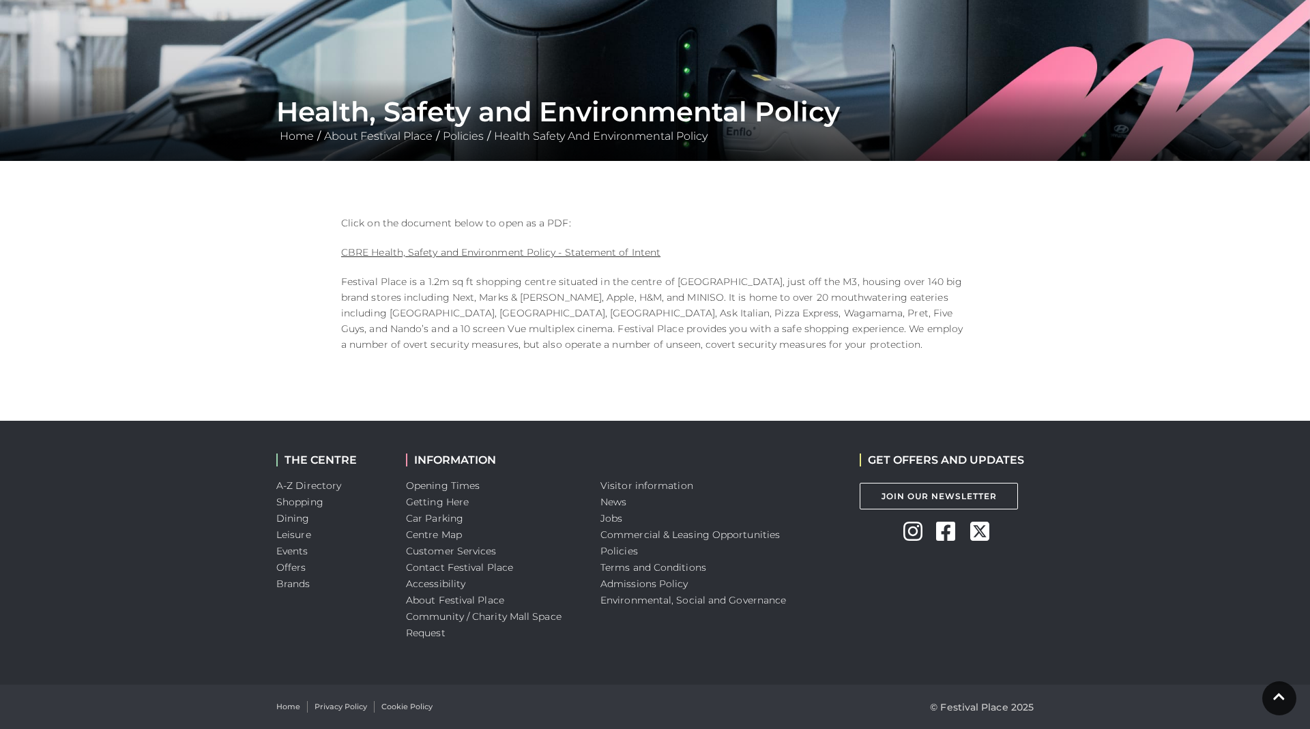
scroll to position [180, 0]
